Goal: Transaction & Acquisition: Purchase product/service

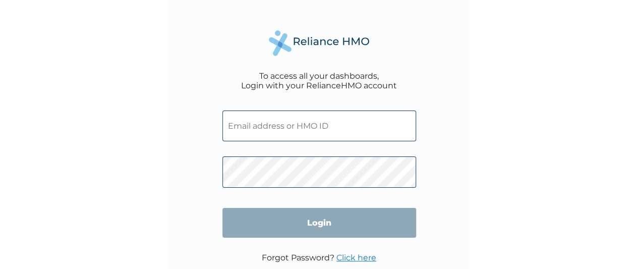
click at [304, 121] on input "text" at bounding box center [319, 125] width 194 height 31
type input "LGL/10262/B"
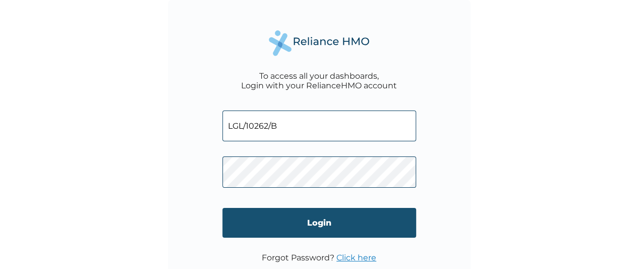
click at [330, 225] on input "Login" at bounding box center [319, 223] width 194 height 30
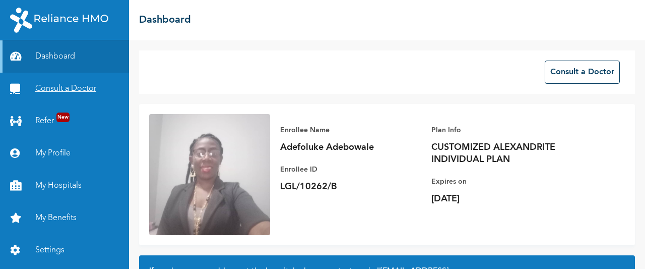
click at [54, 90] on link "Consult a Doctor" at bounding box center [64, 89] width 129 height 32
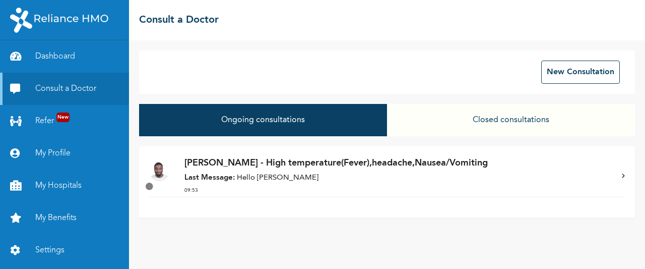
click at [623, 174] on icon at bounding box center [623, 175] width 3 height 5
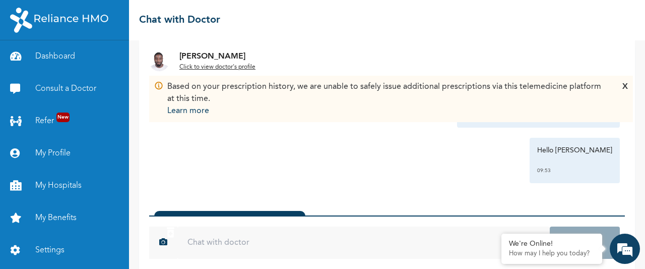
click at [211, 212] on div "Dr. Adoki updated a prescription . 09:48 Click to view >" at bounding box center [229, 238] width 151 height 55
click at [209, 213] on div "Dr. Adoki updated a prescription . 09:48 Click to view >" at bounding box center [229, 238] width 151 height 55
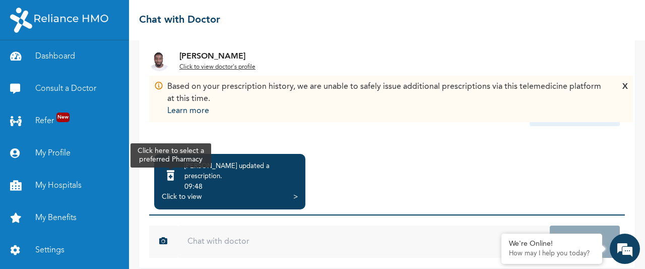
click at [174, 171] on icon at bounding box center [171, 175] width 8 height 10
click at [266, 192] on div "Click to view >" at bounding box center [230, 197] width 136 height 10
click at [236, 165] on div "Dr. Adoki updated a prescription ." at bounding box center [240, 171] width 113 height 20
click at [292, 192] on div "Click to view >" at bounding box center [230, 197] width 136 height 10
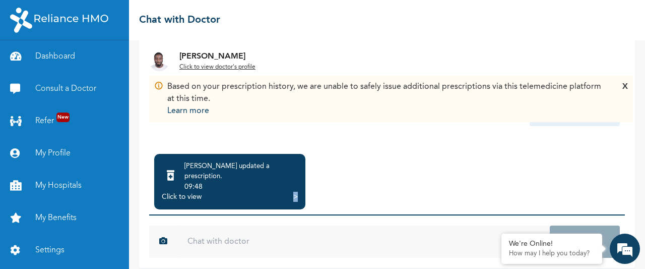
click at [292, 192] on div "Click to view >" at bounding box center [230, 197] width 136 height 10
click at [296, 192] on div ">" at bounding box center [295, 197] width 5 height 10
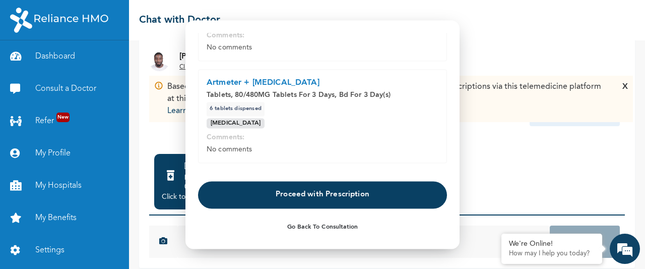
scroll to position [313, 0]
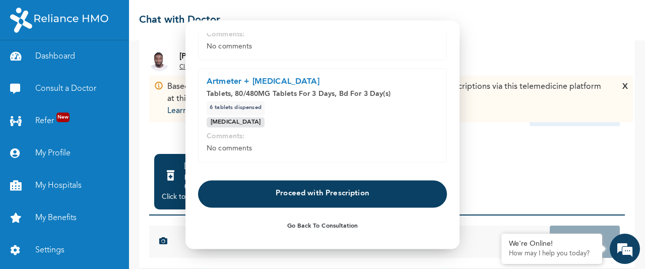
click at [323, 191] on button "Proceed with Prescription" at bounding box center [322, 193] width 249 height 27
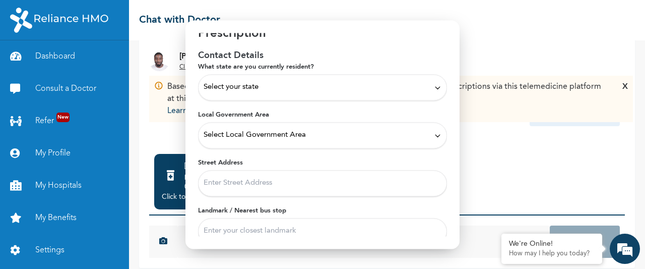
scroll to position [0, 0]
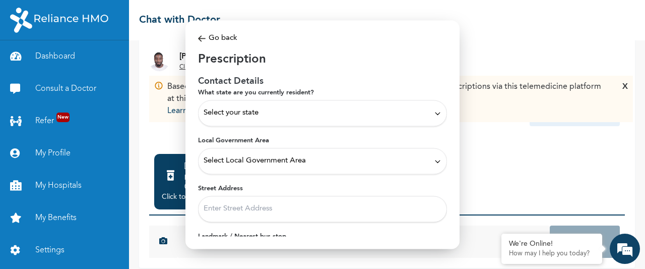
click at [289, 112] on div "Select your state" at bounding box center [323, 112] width 238 height 11
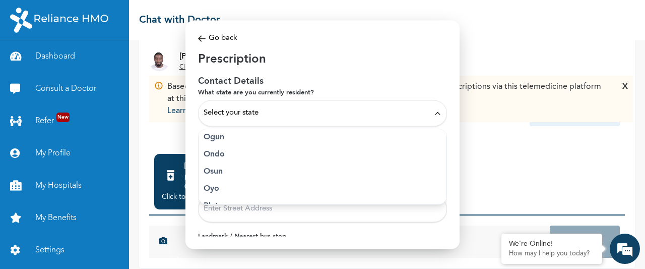
scroll to position [418, 0]
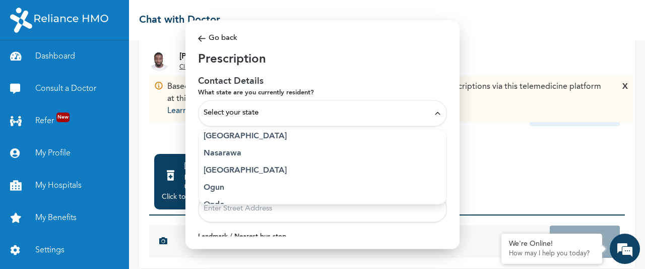
click at [213, 136] on p "Lagos" at bounding box center [323, 136] width 238 height 12
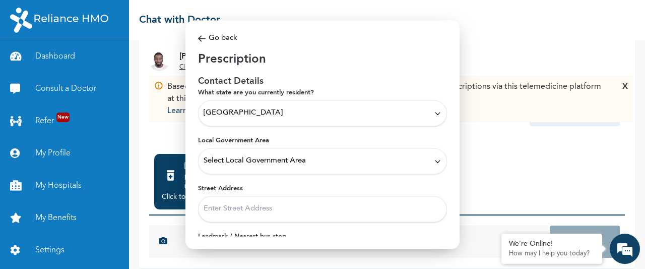
click at [260, 162] on span "Select Local Government Area" at bounding box center [255, 160] width 102 height 11
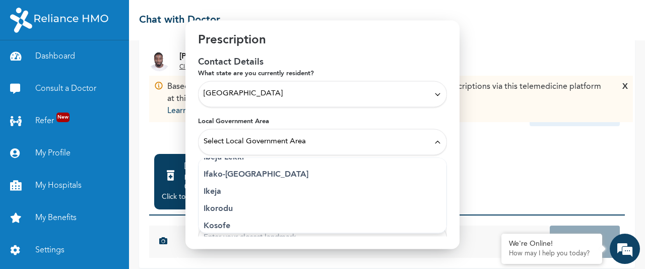
scroll to position [202, 0]
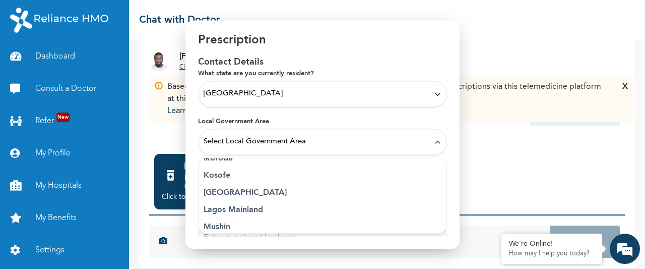
click at [231, 193] on p "Lagos Island" at bounding box center [323, 192] width 238 height 12
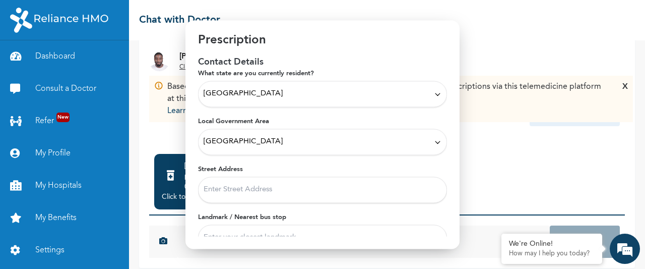
click at [233, 190] on input "Street Address" at bounding box center [322, 189] width 249 height 26
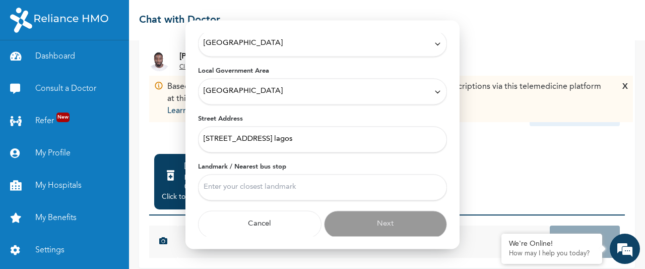
drag, startPoint x: 312, startPoint y: 140, endPoint x: 290, endPoint y: 142, distance: 21.8
click at [290, 142] on input "17a, Awolowo road, Ikoyi lagos" at bounding box center [322, 139] width 249 height 26
type input "17a, Awolowo road, Ikoyi"
click at [213, 185] on input "Landmark / Nearest bus stop" at bounding box center [322, 187] width 249 height 26
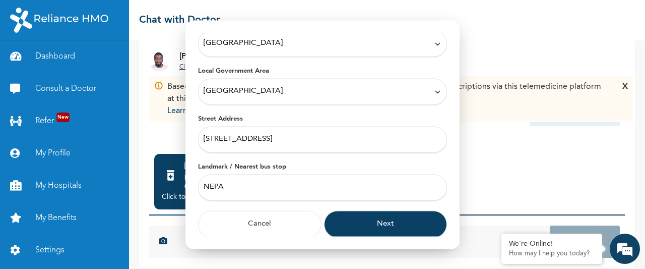
drag, startPoint x: 227, startPoint y: 182, endPoint x: 196, endPoint y: 186, distance: 31.9
click at [196, 186] on div "Modal Go back Prescription Contact Details What state are you currently residen…" at bounding box center [322, 134] width 274 height 228
type input "FIRS"
click at [375, 226] on button "Next" at bounding box center [385, 223] width 123 height 27
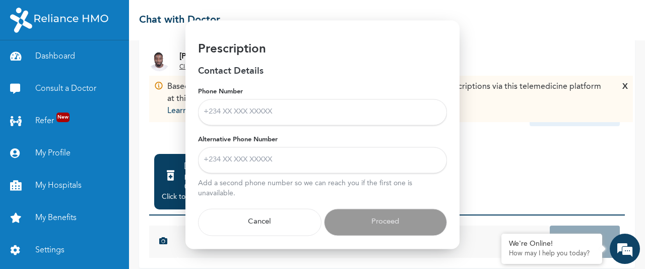
click at [229, 107] on input "Phone Number" at bounding box center [322, 112] width 249 height 26
click at [225, 104] on input "Phone Number" at bounding box center [322, 112] width 249 height 26
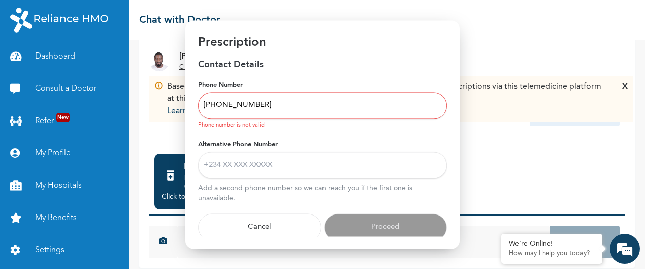
click at [224, 165] on input "Alternative Phone Number" at bounding box center [322, 165] width 249 height 26
drag, startPoint x: 223, startPoint y: 105, endPoint x: 155, endPoint y: 100, distance: 67.7
click at [155, 100] on body "Dashboard Consult a Doctor Refer New My Profile My Hospitals My Benefits Settin…" at bounding box center [322, 134] width 645 height 269
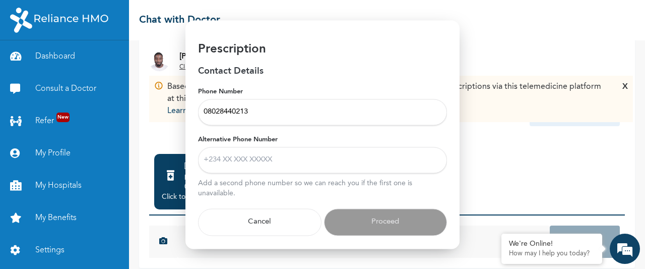
type input "08028440213"
click at [232, 147] on input "Alternative Phone Number" at bounding box center [322, 160] width 249 height 26
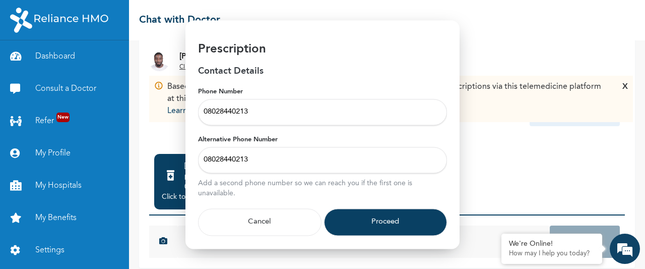
type input "08028440213"
click at [366, 210] on button "Proceed" at bounding box center [385, 221] width 123 height 27
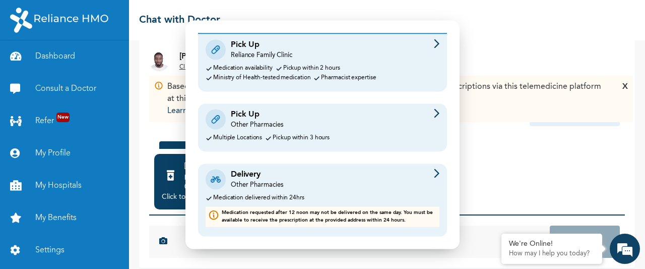
scroll to position [84, 0]
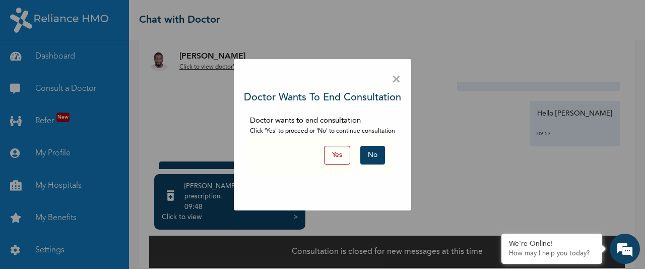
click at [343, 157] on button "Yes" at bounding box center [337, 155] width 26 height 19
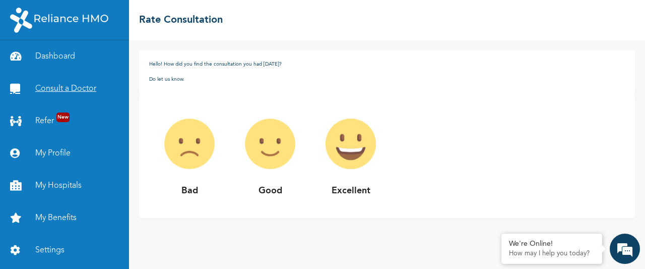
click at [67, 87] on link "Consult a Doctor" at bounding box center [64, 89] width 129 height 32
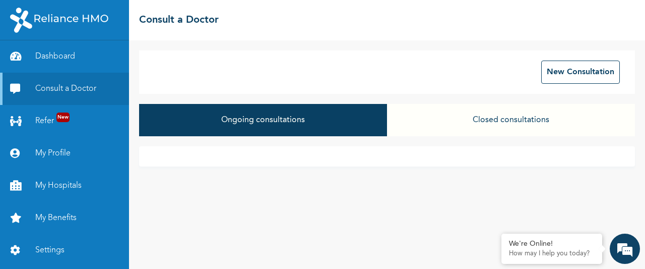
click at [288, 122] on button "Ongoing consultations" at bounding box center [263, 120] width 248 height 32
drag, startPoint x: 539, startPoint y: 244, endPoint x: 92, endPoint y: 87, distance: 474.4
click at [539, 244] on div "We're Online!" at bounding box center [552, 243] width 86 height 9
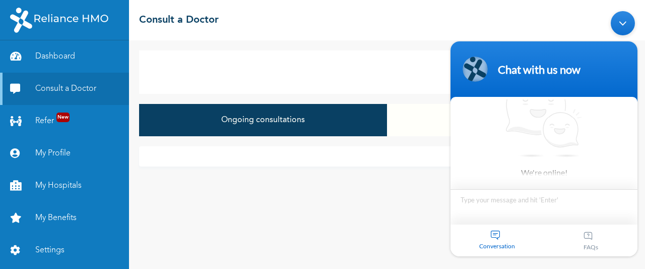
scroll to position [12, 0]
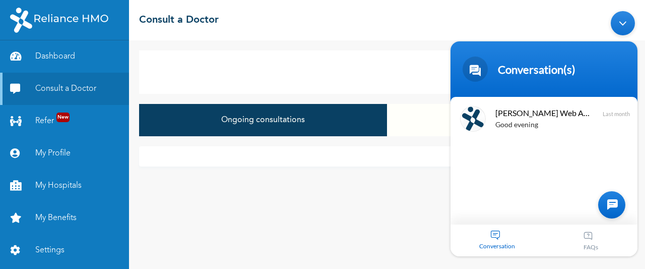
click at [497, 234] on div "Conversation" at bounding box center [498, 240] width 94 height 32
click at [240, 66] on div "New Consultation" at bounding box center [387, 71] width 496 height 43
click at [614, 203] on div at bounding box center [611, 204] width 27 height 27
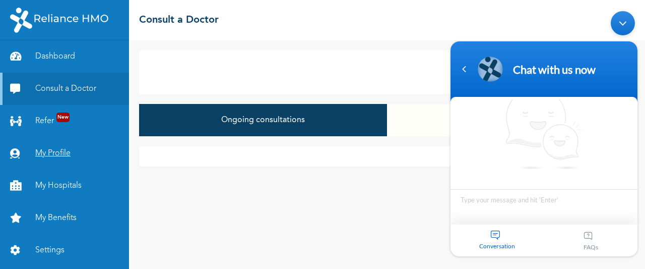
click at [56, 156] on link "My Profile" at bounding box center [64, 153] width 129 height 32
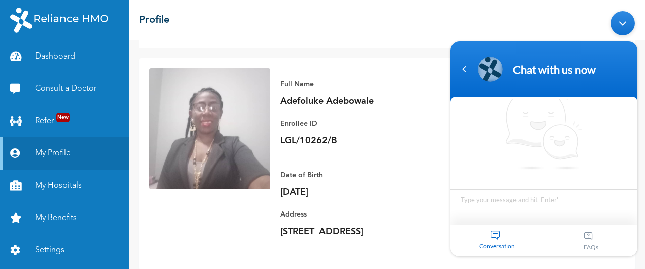
scroll to position [90, 0]
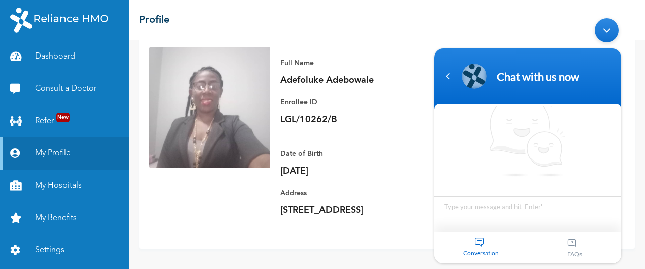
drag, startPoint x: 536, startPoint y: 64, endPoint x: 521, endPoint y: 163, distance: 100.9
click at [521, 163] on section "Chat with us now We're online! Naomi Enrollee Web Assistant Good evening Last m…" at bounding box center [527, 155] width 187 height 215
click at [483, 221] on textarea "Type your message and hit 'Enter'" at bounding box center [527, 213] width 187 height 35
type textarea "HELLO"
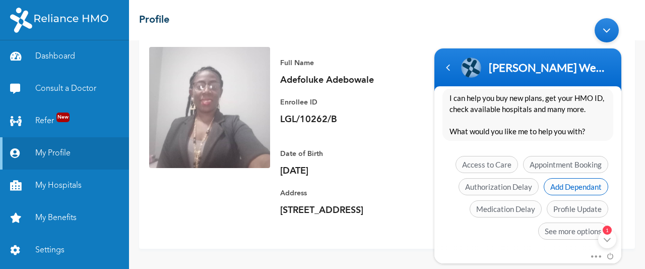
scroll to position [297, 0]
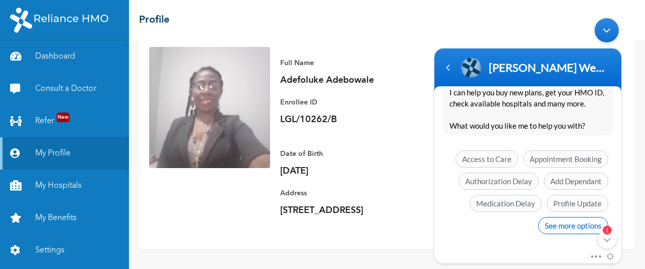
click at [558, 223] on span "See more options" at bounding box center [573, 225] width 70 height 17
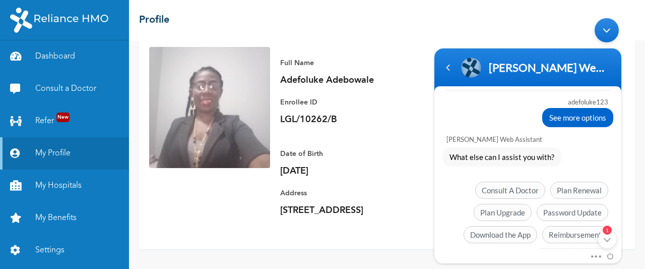
scroll to position [371, 0]
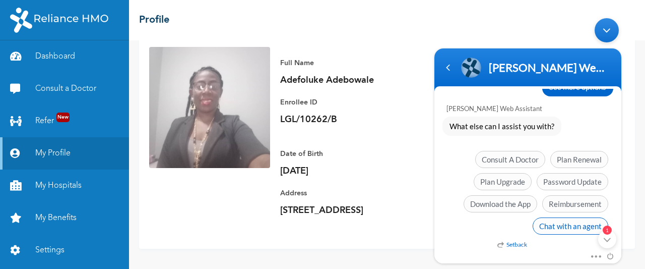
click at [550, 224] on span "Chat with an agent" at bounding box center [571, 225] width 76 height 17
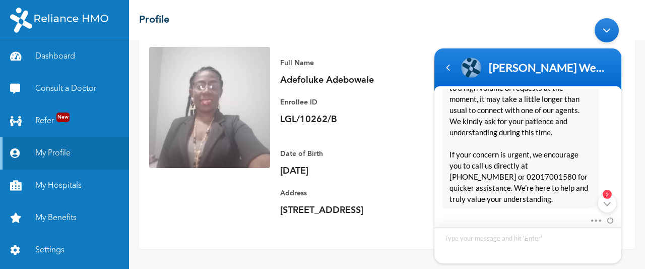
scroll to position [516, 0]
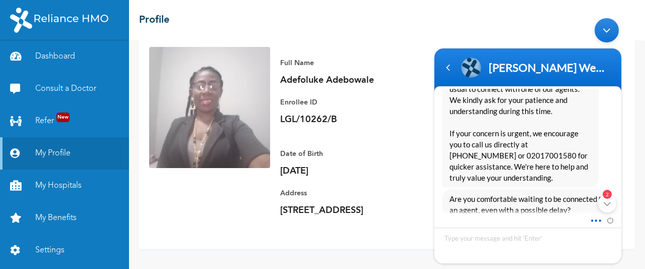
click at [596, 220] on span at bounding box center [594, 218] width 8 height 9
click at [549, 197] on li "Mute" at bounding box center [559, 196] width 78 height 17
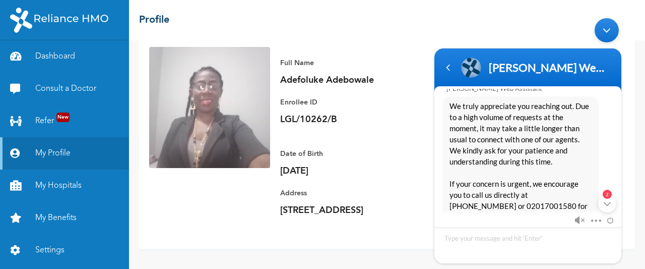
scroll to position [569, 0]
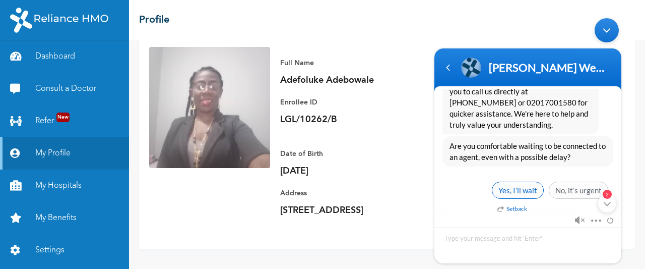
click at [515, 189] on span "Yes, I’ll wait" at bounding box center [518, 189] width 52 height 17
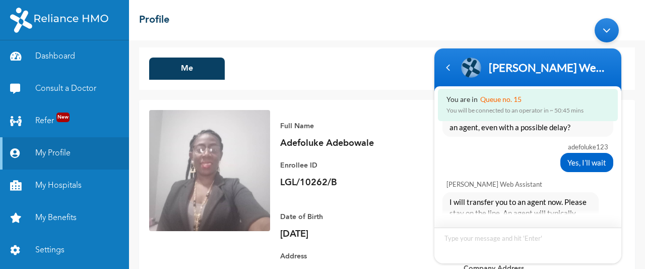
scroll to position [0, 0]
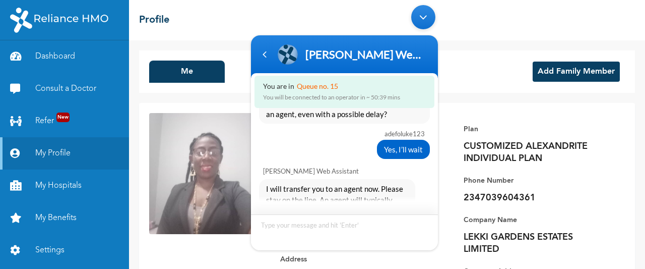
drag, startPoint x: 311, startPoint y: 40, endPoint x: 295, endPoint y: 22, distance: 24.6
click at [295, 22] on body "Naomi Enrollee Web Assistant Enrollee Web App Assistant You are in Queue no. 15…" at bounding box center [344, 127] width 197 height 255
click at [613, 132] on div "Full Name Adefoluke Adebowale Enrollee ID LGL/10262/B Plan CUSTOMIZED ALEXANDRI…" at bounding box center [447, 209] width 355 height 192
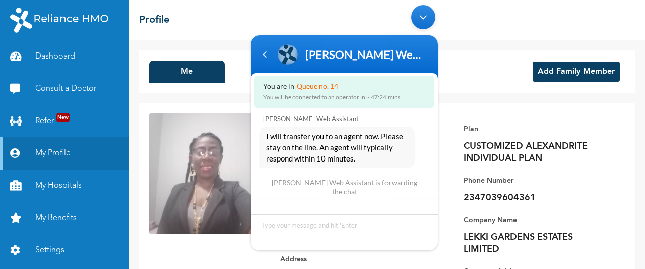
scroll to position [599, 0]
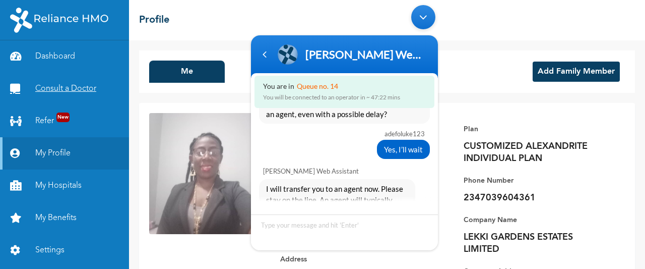
click at [61, 94] on link "Consult a Doctor" at bounding box center [64, 89] width 129 height 32
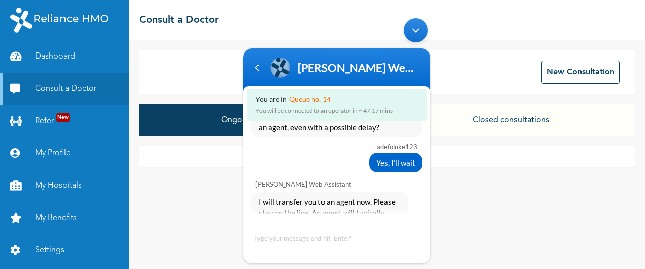
drag, startPoint x: 331, startPoint y: 59, endPoint x: 368, endPoint y: 139, distance: 87.9
click at [363, 147] on section "Naomi Enrollee Web Assistant Enrollee Web App Assistant You are in Queue no. 14…" at bounding box center [336, 155] width 187 height 215
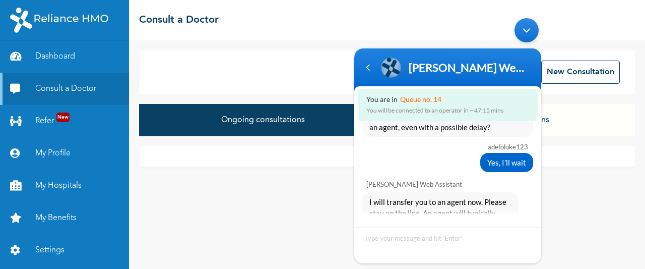
drag, startPoint x: 450, startPoint y: 63, endPoint x: 366, endPoint y: 114, distance: 98.6
click html "Naomi Enrollee Web Assistant Enrollee Web App Assistant You are in Queue no. 14…"
click at [263, 121] on button "Ongoing consultations" at bounding box center [263, 120] width 248 height 32
click at [320, 35] on div "☰ Consult a Doctor" at bounding box center [387, 20] width 516 height 40
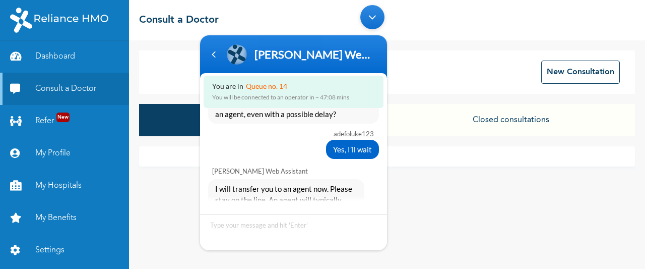
drag, startPoint x: 271, startPoint y: 45, endPoint x: 316, endPoint y: 67, distance: 50.0
click at [285, 47] on div "Naomi Enrollee Web Assistant Enrollee Web App Assistant" at bounding box center [293, 54] width 175 height 25
click at [519, 120] on button "Closed consultations" at bounding box center [511, 120] width 248 height 32
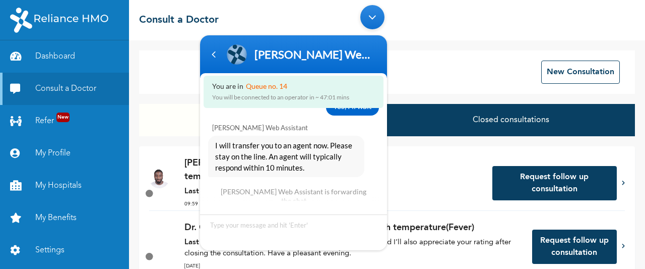
scroll to position [700, 0]
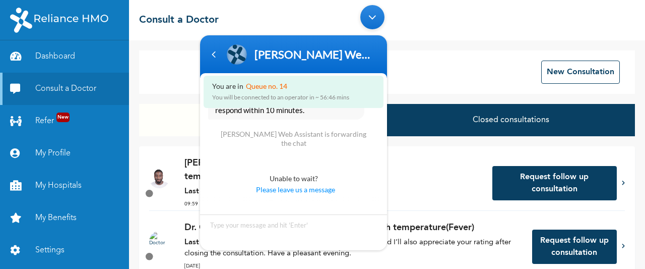
click at [375, 13] on div "Minimize live chat window" at bounding box center [372, 17] width 24 height 24
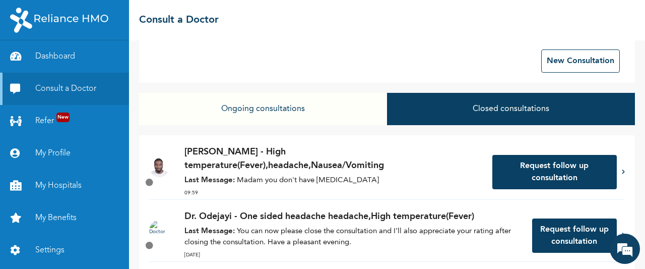
scroll to position [21, 0]
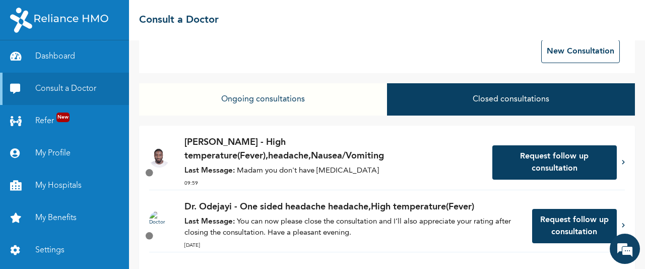
click at [267, 165] on p "Last Message: Madam you don't have Typhoid" at bounding box center [333, 171] width 298 height 12
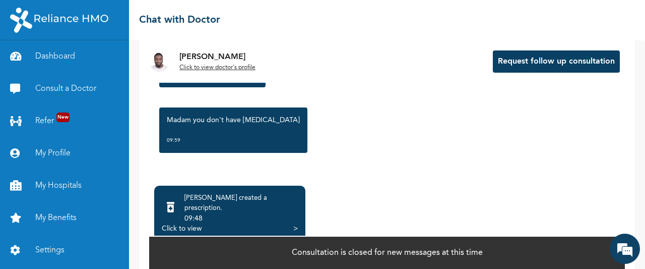
scroll to position [85, 0]
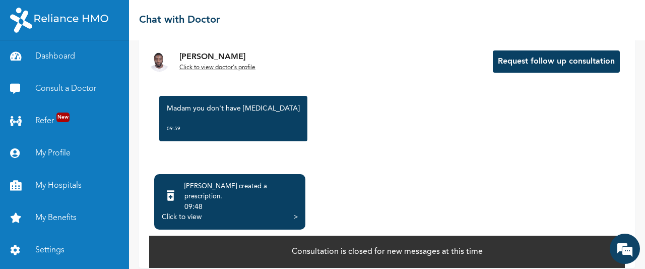
click at [291, 212] on div "Click to view >" at bounding box center [230, 217] width 136 height 10
click at [294, 212] on div ">" at bounding box center [295, 217] width 5 height 10
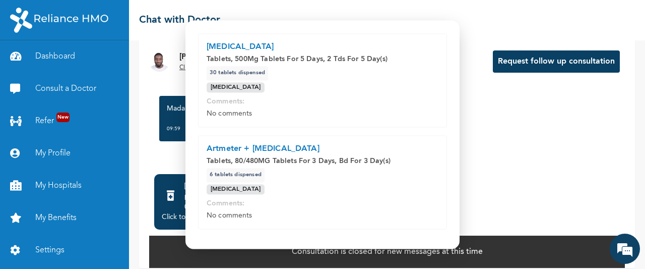
scroll to position [313, 0]
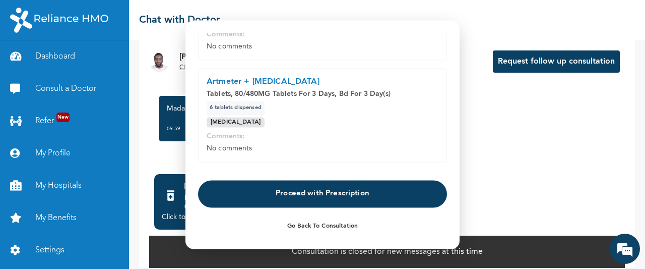
click at [306, 193] on button "Proceed with Prescription" at bounding box center [322, 193] width 249 height 27
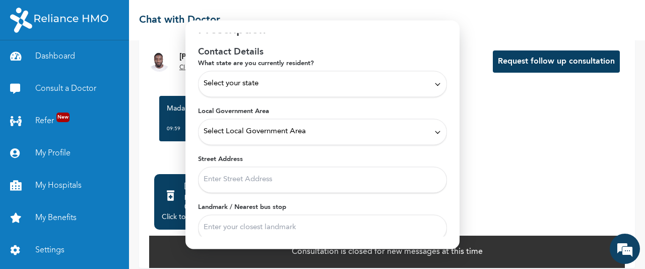
scroll to position [0, 0]
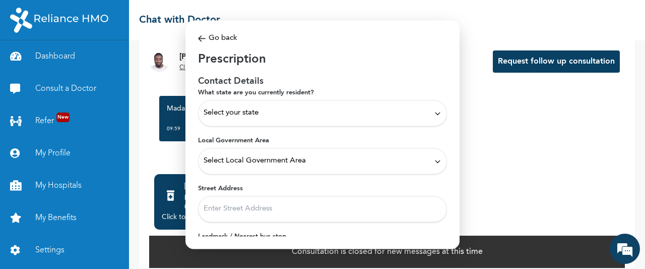
click at [258, 111] on span "Select your state" at bounding box center [231, 112] width 55 height 11
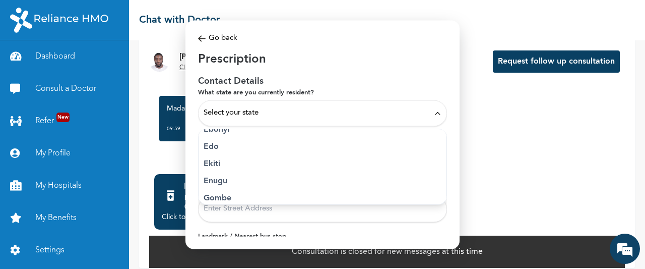
scroll to position [403, 0]
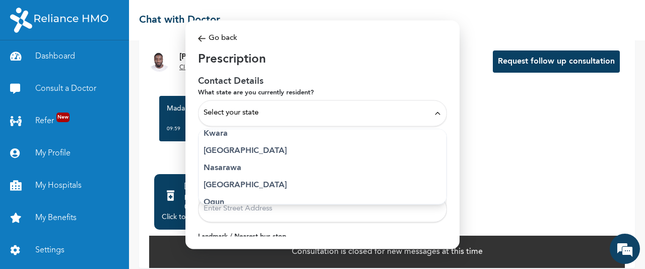
click at [218, 150] on p "Lagos" at bounding box center [323, 151] width 238 height 12
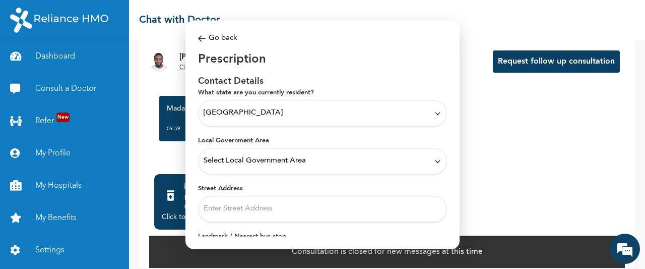
click at [235, 163] on span "Select Local Government Area" at bounding box center [255, 160] width 102 height 11
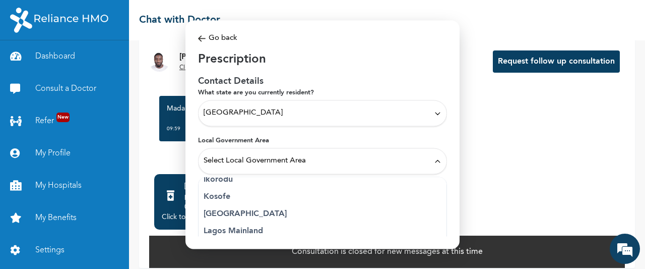
scroll to position [202, 0]
click at [239, 206] on p "Lagos Island" at bounding box center [323, 212] width 238 height 12
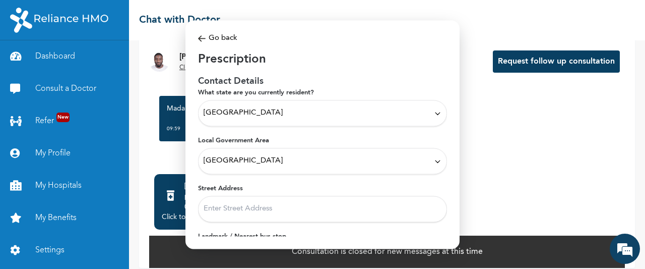
click at [240, 210] on input "Street Address" at bounding box center [322, 209] width 249 height 26
type input "17a, Awolowo road, Ikoyi"
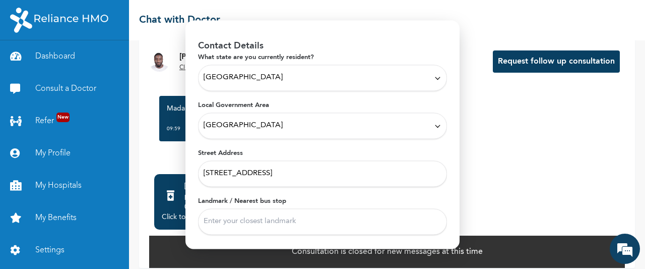
scroll to position [70, 0]
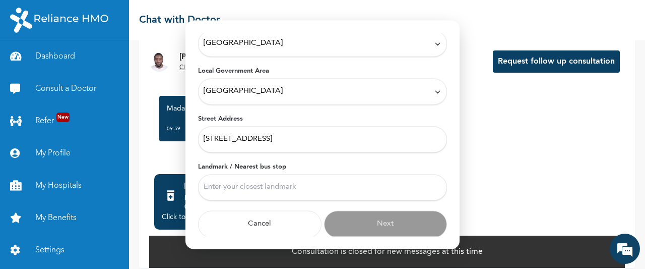
click at [240, 186] on input "Landmark / Nearest bus stop" at bounding box center [322, 187] width 249 height 26
type input "FIRS"
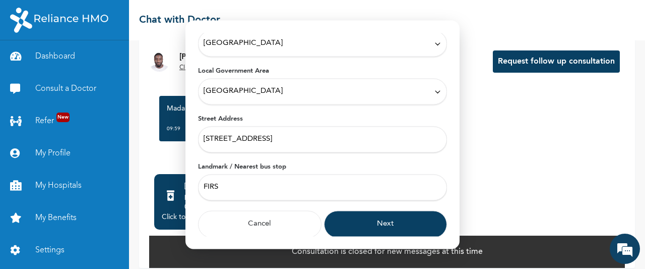
click at [365, 221] on button "Next" at bounding box center [385, 223] width 123 height 27
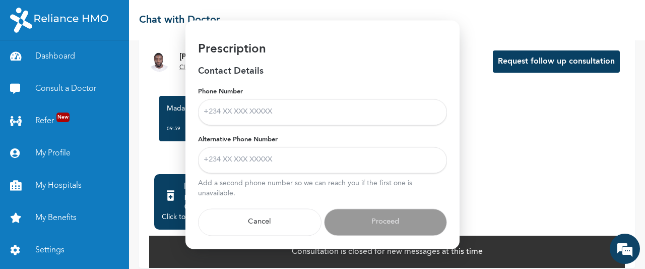
click at [230, 105] on input "Phone Number" at bounding box center [322, 112] width 249 height 26
type input "08028440213"
click at [259, 156] on input "Alternative Phone Number" at bounding box center [322, 160] width 249 height 26
type input "08028440213"
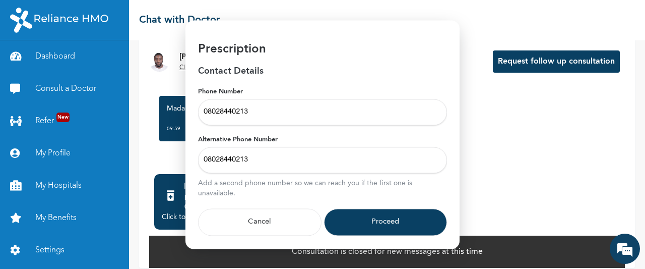
click at [380, 211] on button "Proceed" at bounding box center [385, 221] width 123 height 27
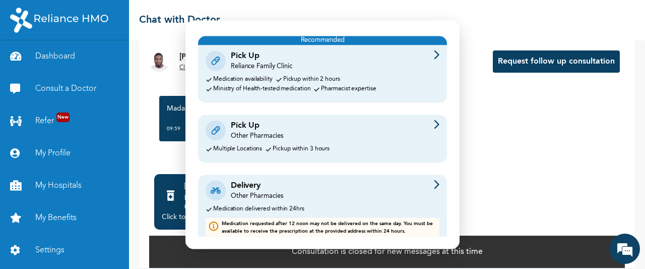
scroll to position [64, 0]
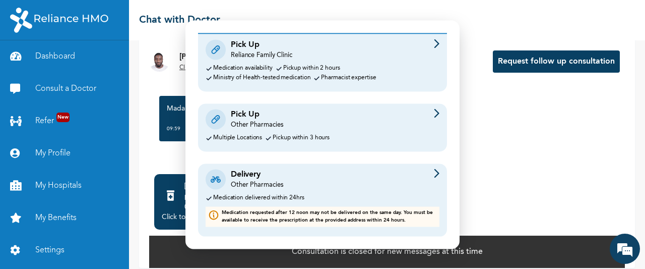
click at [434, 171] on img at bounding box center [437, 172] width 6 height 9
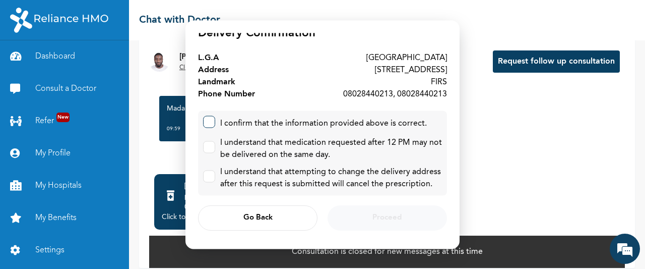
click at [212, 116] on label at bounding box center [209, 122] width 12 height 12
click at [210, 116] on input "checkbox" at bounding box center [207, 119] width 7 height 7
checkbox input "true"
click at [209, 142] on input "checkbox" at bounding box center [207, 145] width 7 height 7
checkbox input "true"
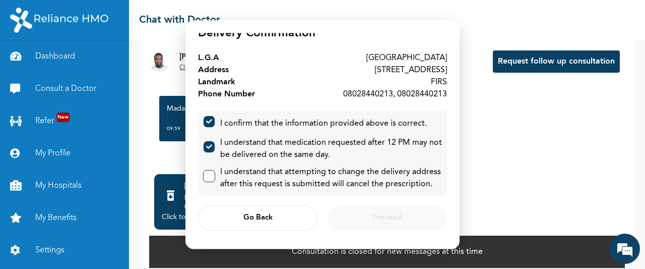
click at [211, 171] on label at bounding box center [209, 176] width 12 height 12
click at [210, 171] on input "checkbox" at bounding box center [207, 174] width 7 height 7
checkbox input "true"
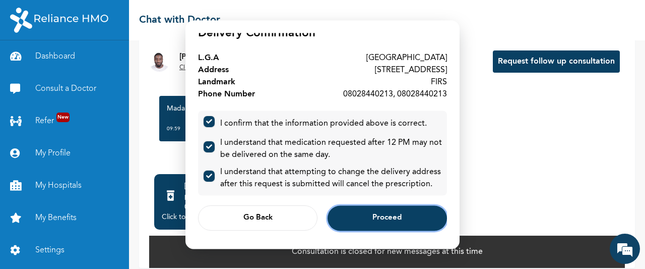
click at [393, 220] on span "Proceed" at bounding box center [386, 218] width 29 height 7
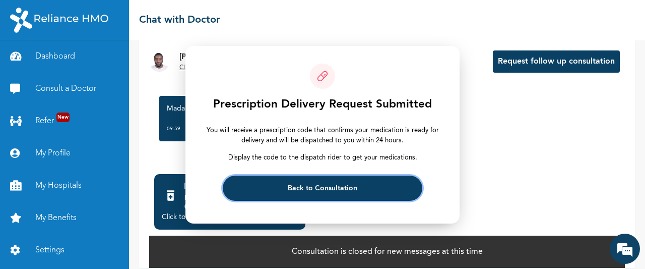
click at [339, 190] on span "Back to Consultation" at bounding box center [323, 187] width 70 height 7
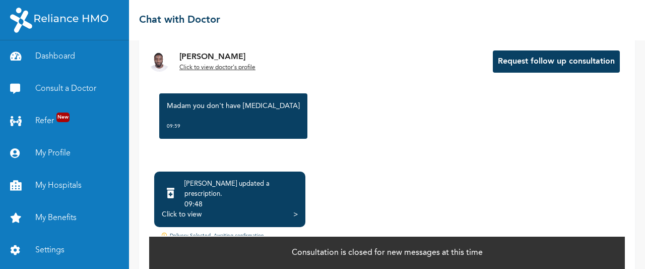
scroll to position [94, 0]
